Goal: Transaction & Acquisition: Purchase product/service

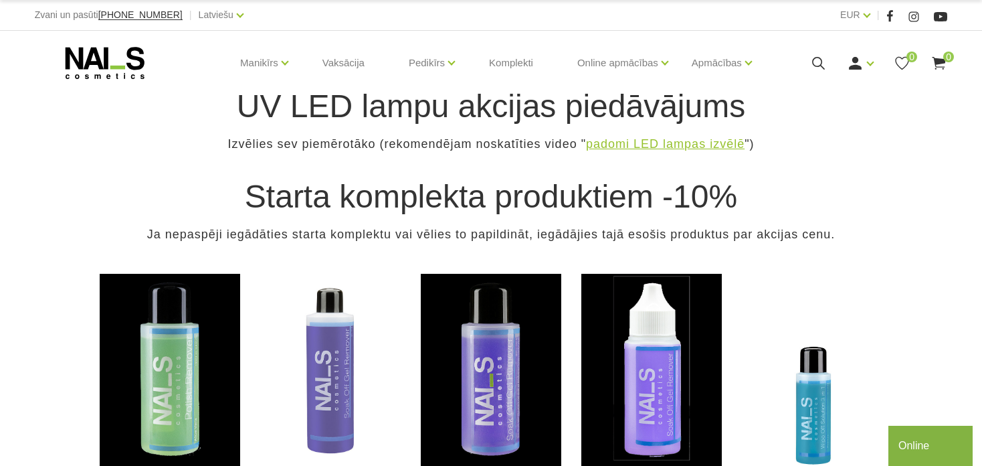
click at [617, 143] on link "padomi LED lampas izvēlē" at bounding box center [665, 143] width 159 height 19
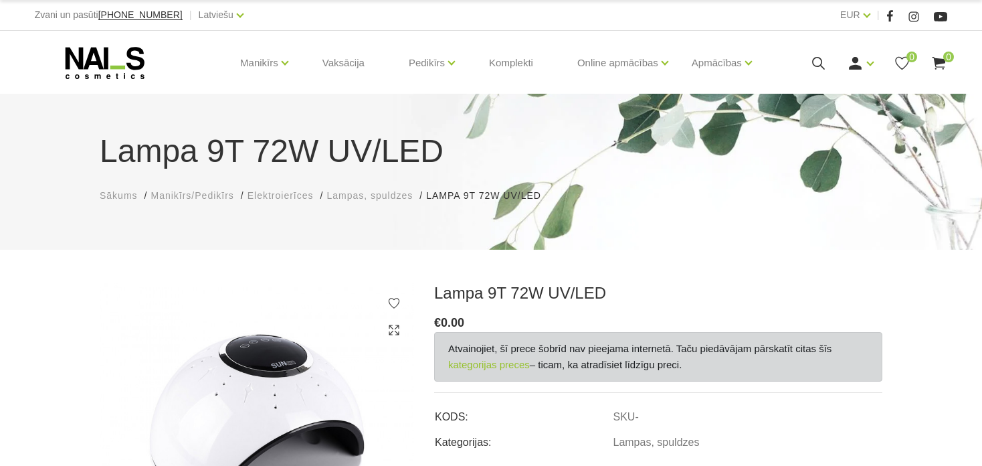
click at [385, 197] on span "Lampas, spuldzes" at bounding box center [370, 195] width 86 height 11
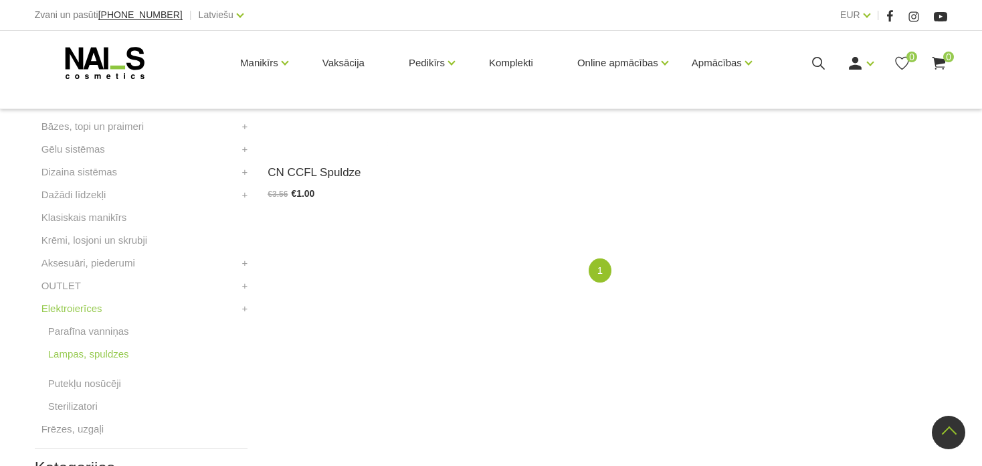
scroll to position [434, 0]
click at [85, 381] on link "Putekļu nosūcēji" at bounding box center [84, 382] width 73 height 16
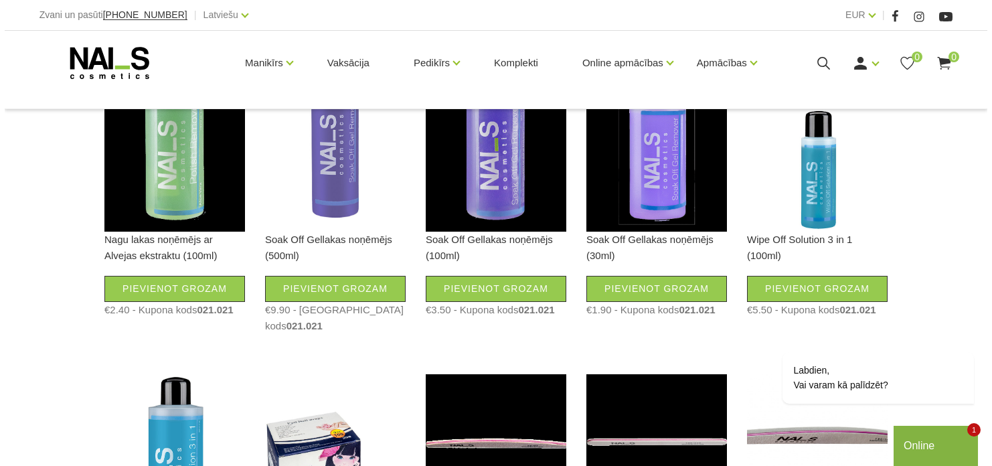
scroll to position [288, 0]
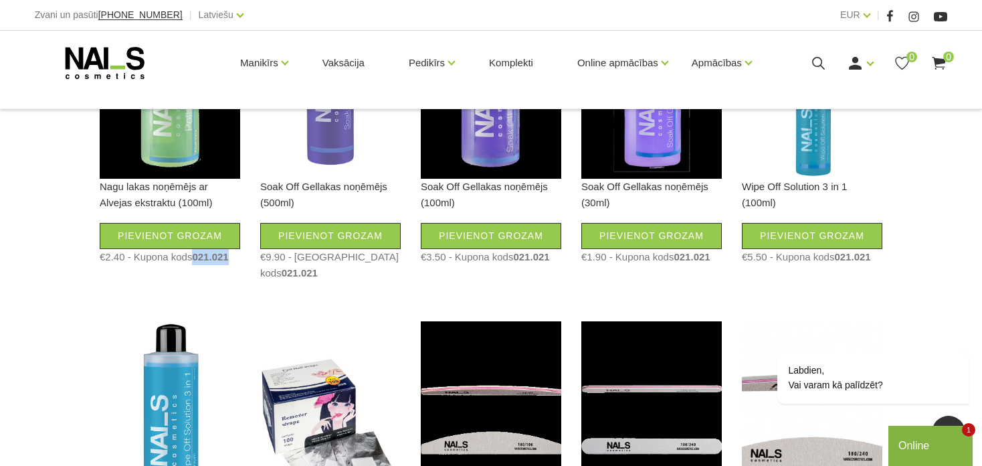
drag, startPoint x: 231, startPoint y: 257, endPoint x: 195, endPoint y: 258, distance: 36.8
click at [195, 258] on div "€2.40 - Kupona kods 021.021" at bounding box center [170, 257] width 141 height 16
copy span "021.021"
click at [151, 233] on link "Pievienot grozam" at bounding box center [170, 236] width 141 height 26
click at [942, 57] on icon at bounding box center [939, 63] width 17 height 17
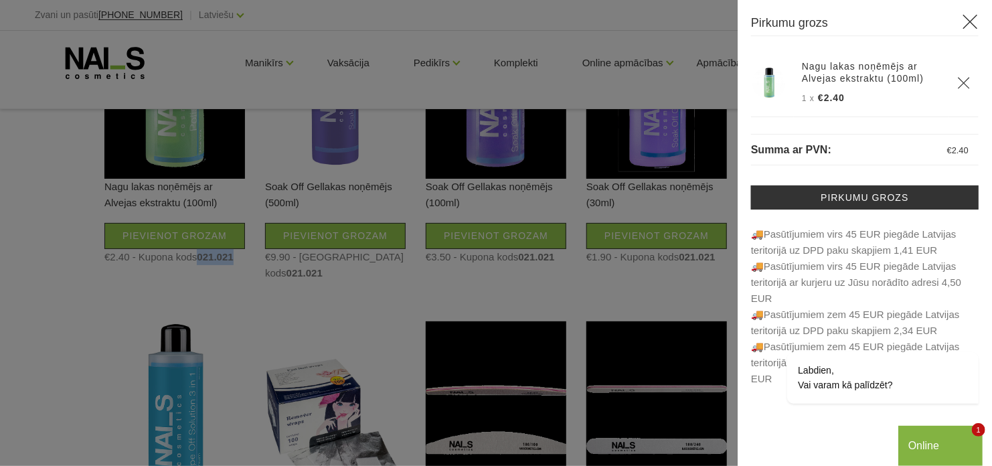
click at [809, 80] on link "Nagu lakas noņēmējs ar Alvejas ekstraktu (100ml)" at bounding box center [871, 72] width 139 height 24
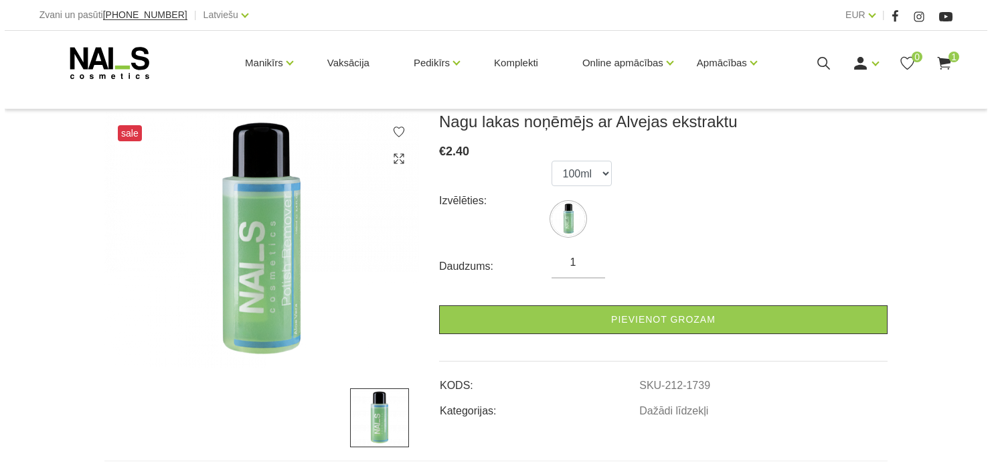
scroll to position [158, 0]
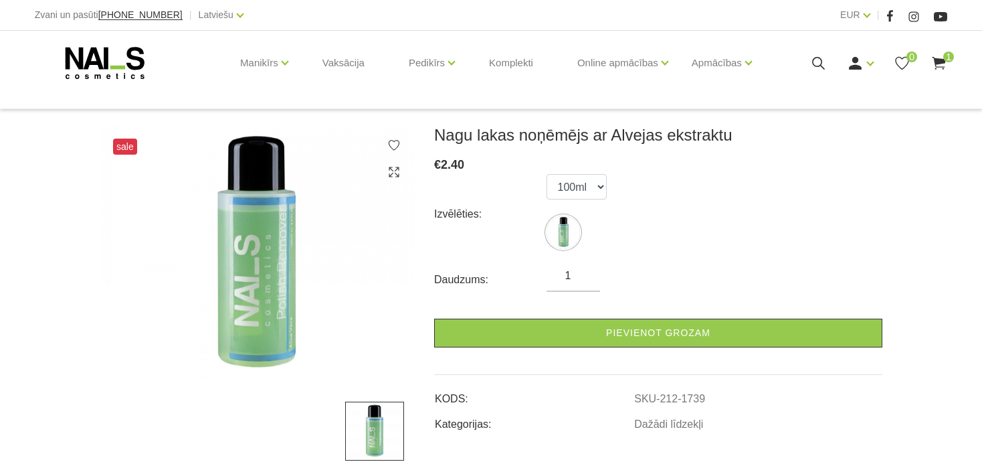
click at [947, 58] on span "1" at bounding box center [948, 57] width 11 height 11
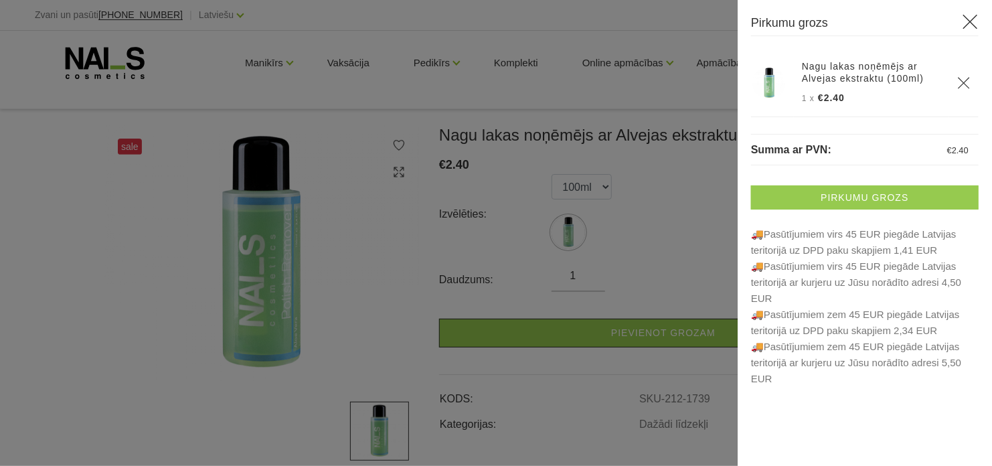
click at [859, 197] on link "Pirkumu grozs" at bounding box center [864, 197] width 227 height 24
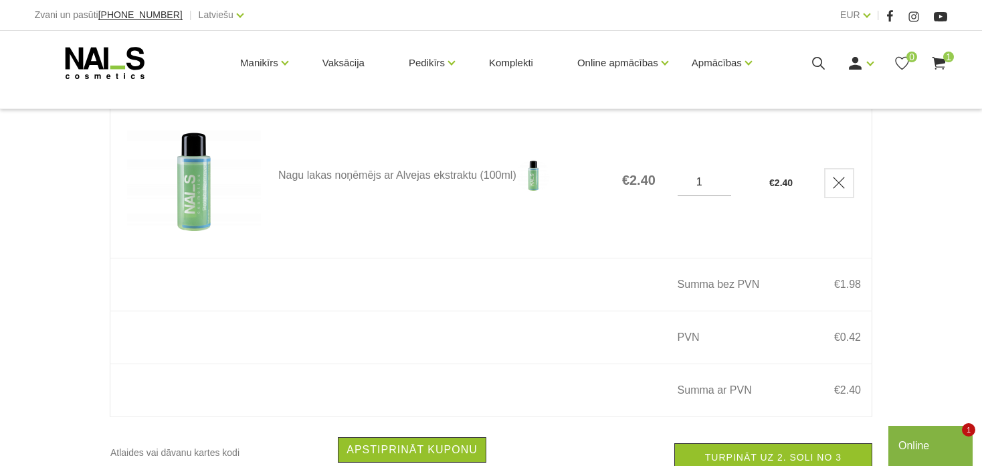
scroll to position [306, 0]
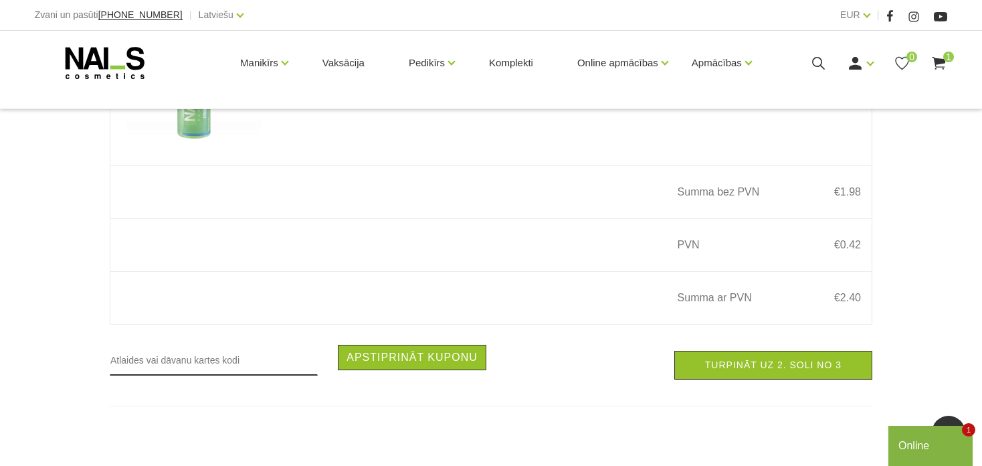
click at [138, 367] on input "text" at bounding box center [214, 360] width 208 height 31
paste input "021.021"
type input "021.021"
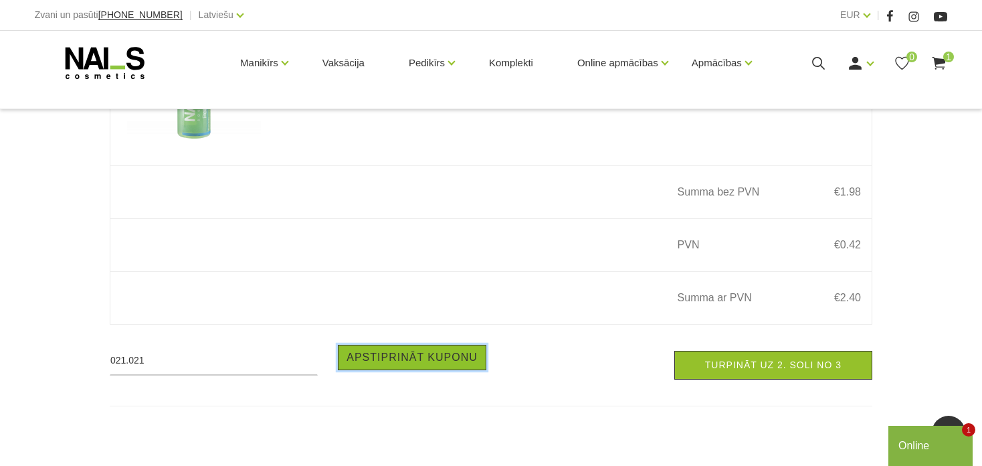
click at [420, 365] on button "Apstiprināt kuponu" at bounding box center [412, 357] width 149 height 25
